Goal: Information Seeking & Learning: Learn about a topic

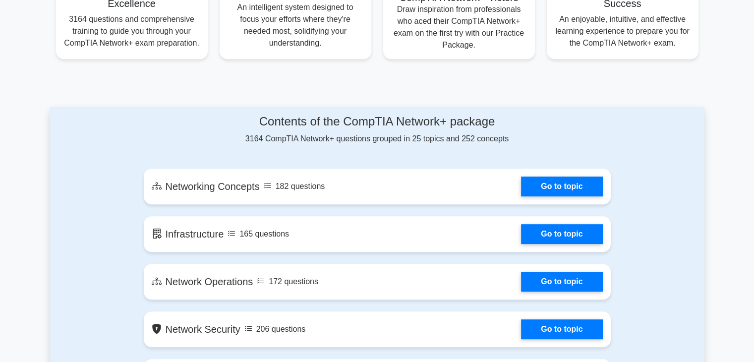
scroll to position [429, 0]
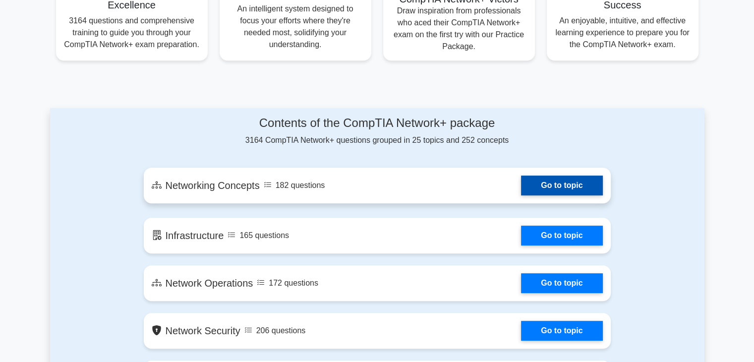
click at [535, 187] on link "Go to topic" at bounding box center [561, 185] width 81 height 20
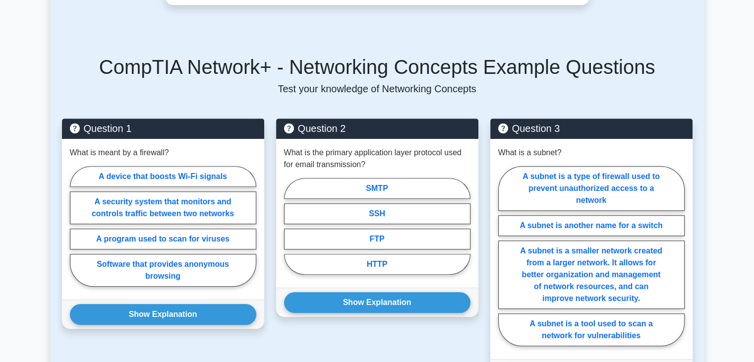
scroll to position [578, 0]
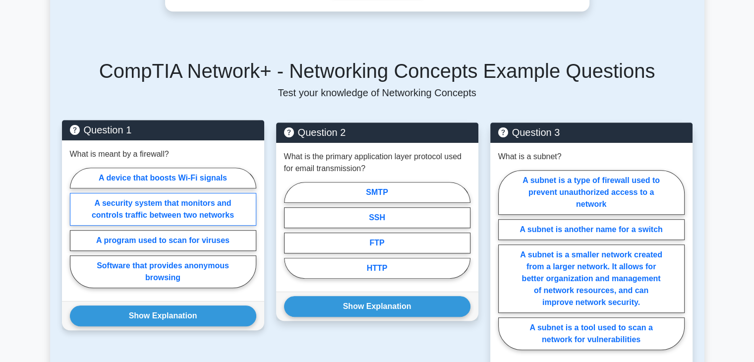
click at [122, 197] on label "A security system that monitors and controls traffic between two networks" at bounding box center [163, 209] width 186 height 33
click at [76, 228] on input "A security system that monitors and controls traffic between two networks" at bounding box center [73, 231] width 6 height 6
radio input "true"
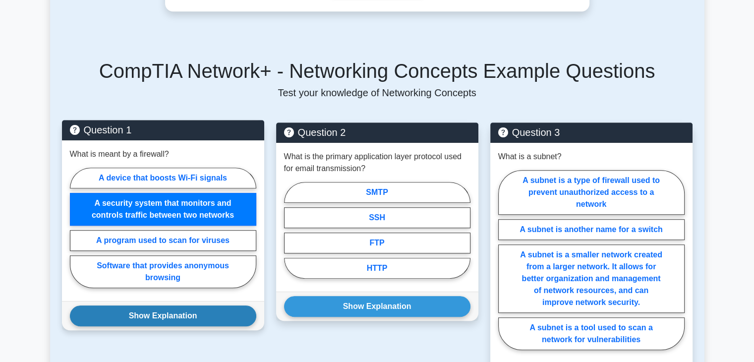
click at [145, 305] on button "Show Explanation" at bounding box center [163, 315] width 186 height 21
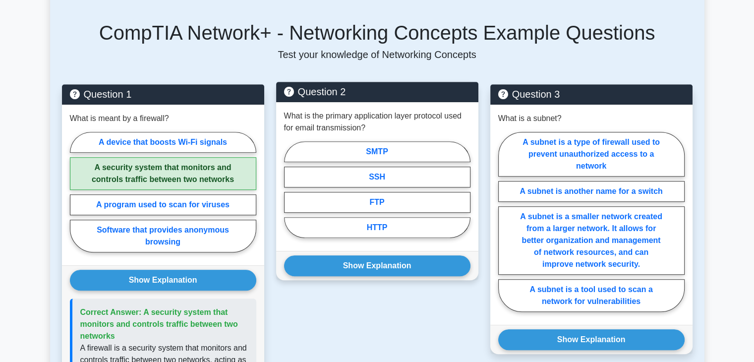
scroll to position [617, 0]
click at [342, 167] on label "SSH" at bounding box center [377, 177] width 186 height 21
click at [290, 189] on input "SSH" at bounding box center [287, 192] width 6 height 6
radio input "true"
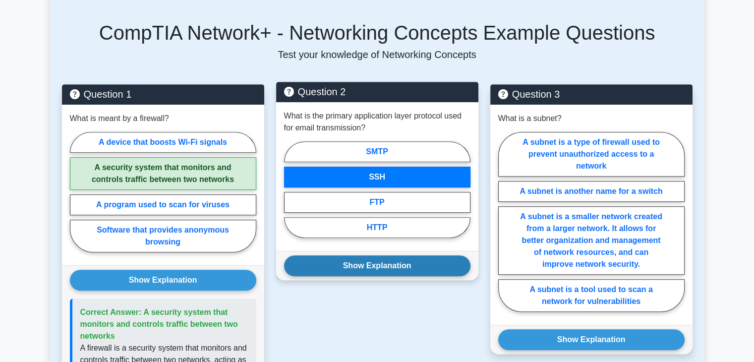
click at [370, 255] on button "Show Explanation" at bounding box center [377, 265] width 186 height 21
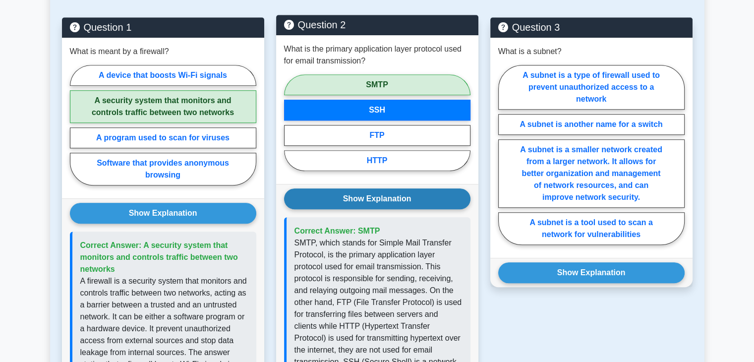
scroll to position [684, 0]
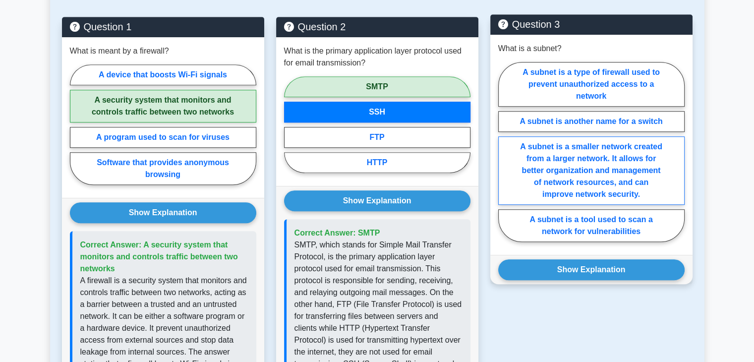
click at [547, 161] on label "A subnet is a smaller network created from a larger network. It allows for bett…" at bounding box center [591, 170] width 186 height 68
click at [505, 158] on input "A subnet is a smaller network created from a larger network. It allows for bett…" at bounding box center [501, 155] width 6 height 6
radio input "true"
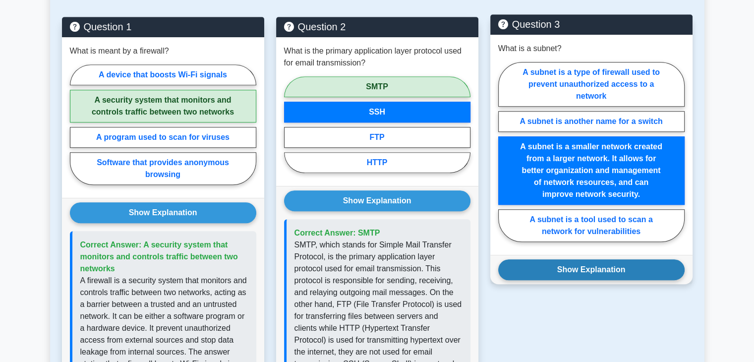
click at [576, 259] on button "Show Explanation" at bounding box center [591, 269] width 186 height 21
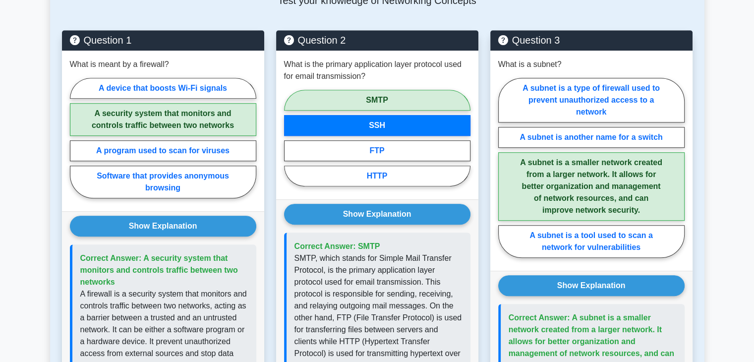
scroll to position [685, 0]
